Goal: Information Seeking & Learning: Find specific fact

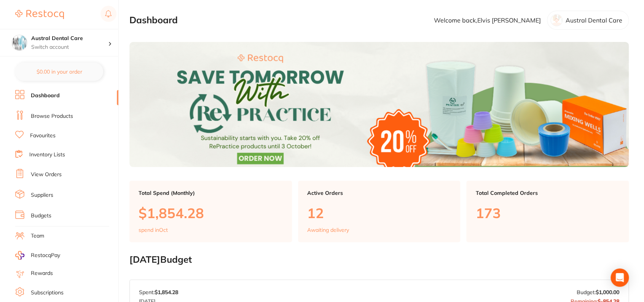
click at [61, 116] on link "Browse Products" at bounding box center [52, 116] width 42 height 8
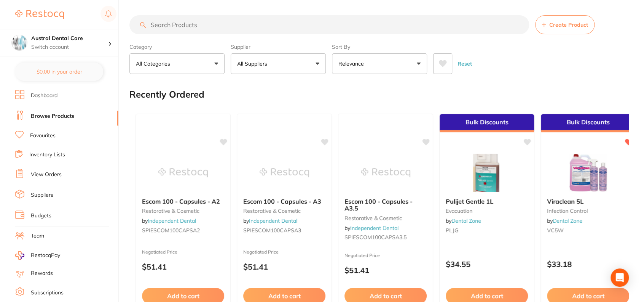
click at [177, 27] on input "search" at bounding box center [329, 24] width 400 height 19
type input "d"
click at [286, 61] on button "All Suppliers" at bounding box center [278, 63] width 95 height 21
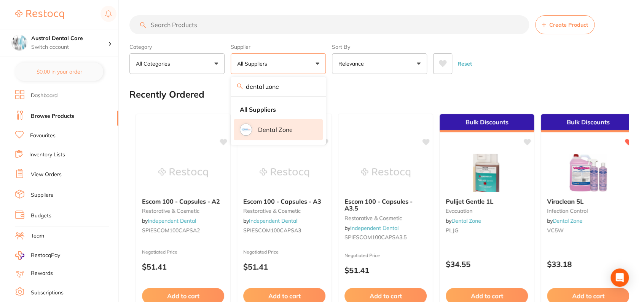
type input "dental zone"
click at [281, 126] on p "Dental Zone" at bounding box center [275, 129] width 35 height 7
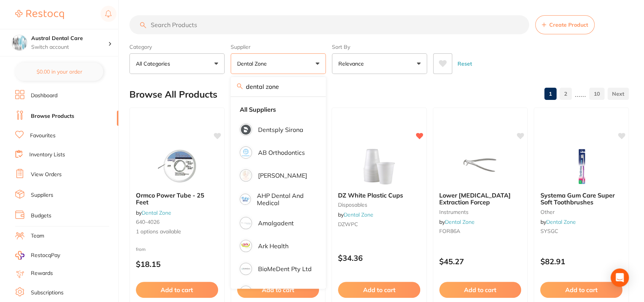
click at [401, 35] on section "Create Product Category All Categories All Categories Burs Disposables Endodont…" at bounding box center [378, 44] width 499 height 59
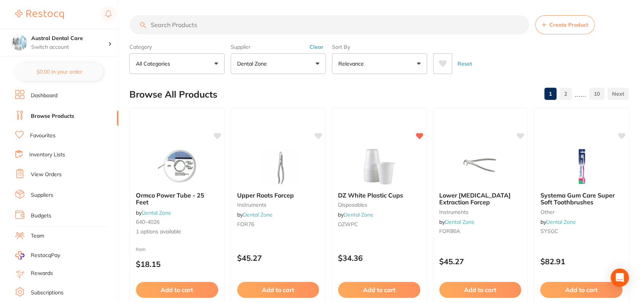
click at [361, 63] on p "Relevance" at bounding box center [352, 64] width 29 height 8
click at [333, 25] on input "search" at bounding box center [329, 24] width 400 height 19
type input "t"
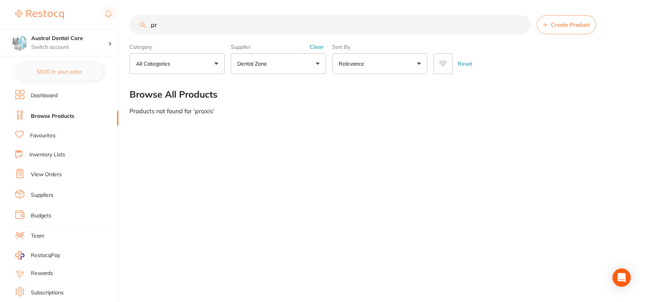
type input "p"
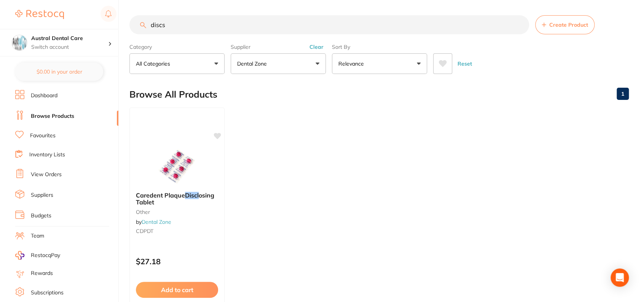
click at [274, 29] on input "discs" at bounding box center [329, 24] width 400 height 19
type input "praxis"
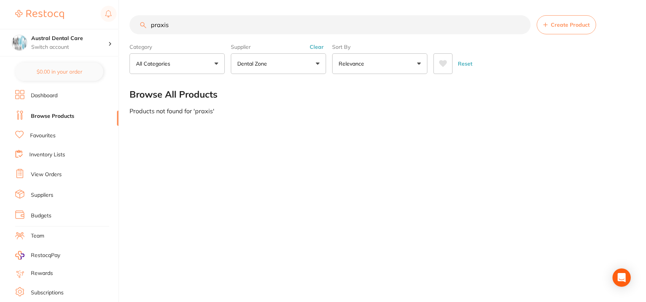
click at [274, 29] on input "praxis" at bounding box center [329, 24] width 401 height 19
